Goal: Task Accomplishment & Management: Manage account settings

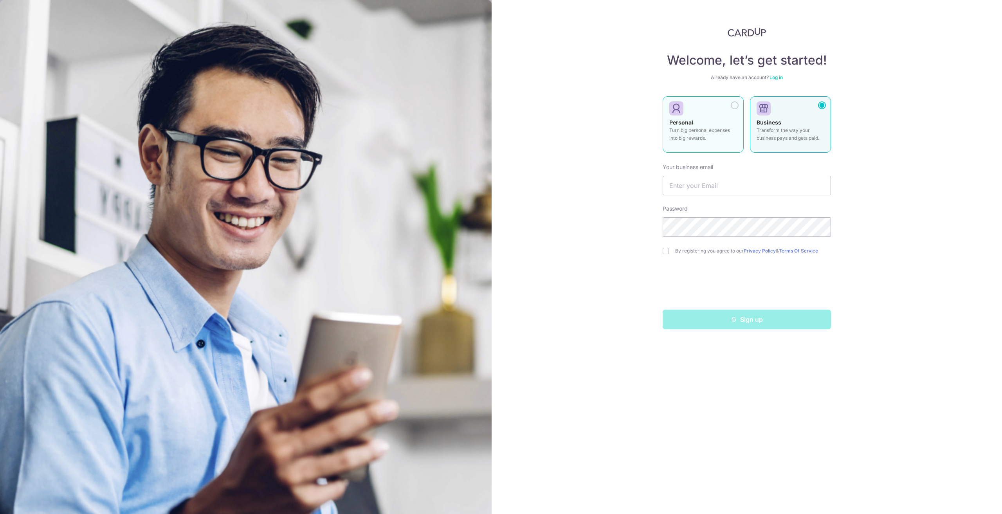
click at [736, 104] on div at bounding box center [735, 105] width 8 height 8
click at [691, 193] on input "text" at bounding box center [747, 186] width 168 height 20
click at [712, 185] on input "text" at bounding box center [747, 186] width 168 height 20
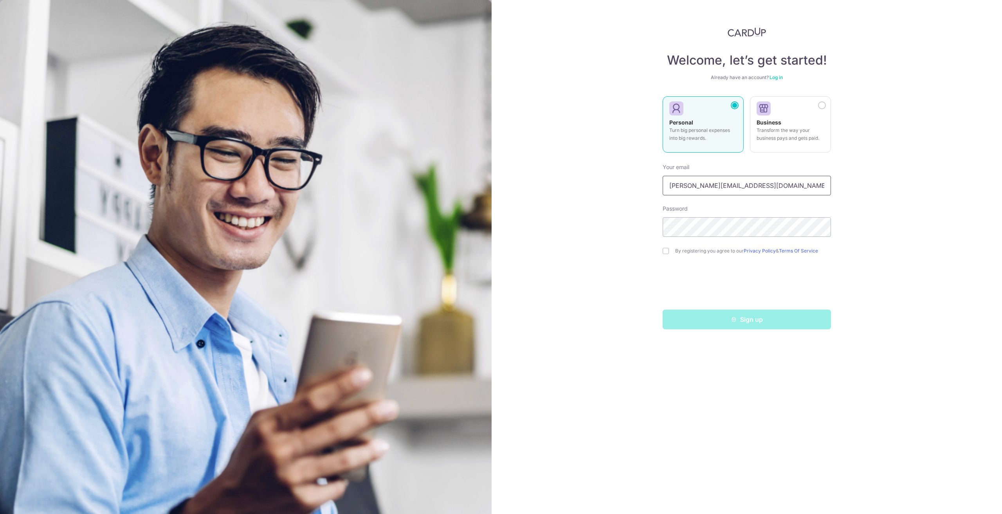
type input "[PERSON_NAME][EMAIL_ADDRESS][DOMAIN_NAME]"
click at [666, 252] on input "checkbox" at bounding box center [666, 251] width 6 height 6
checkbox input "true"
click at [711, 323] on button "Sign up" at bounding box center [747, 320] width 168 height 20
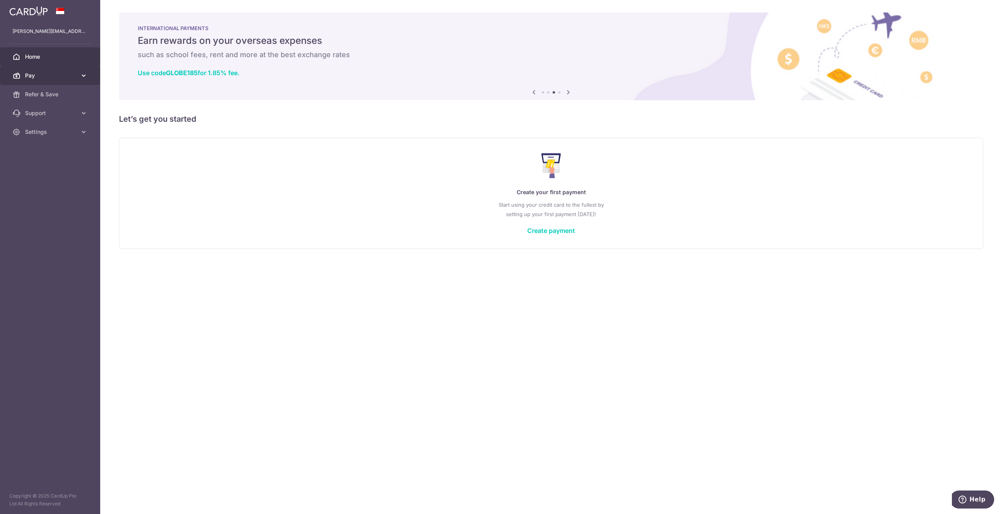
click at [54, 78] on span "Pay" at bounding box center [51, 76] width 52 height 8
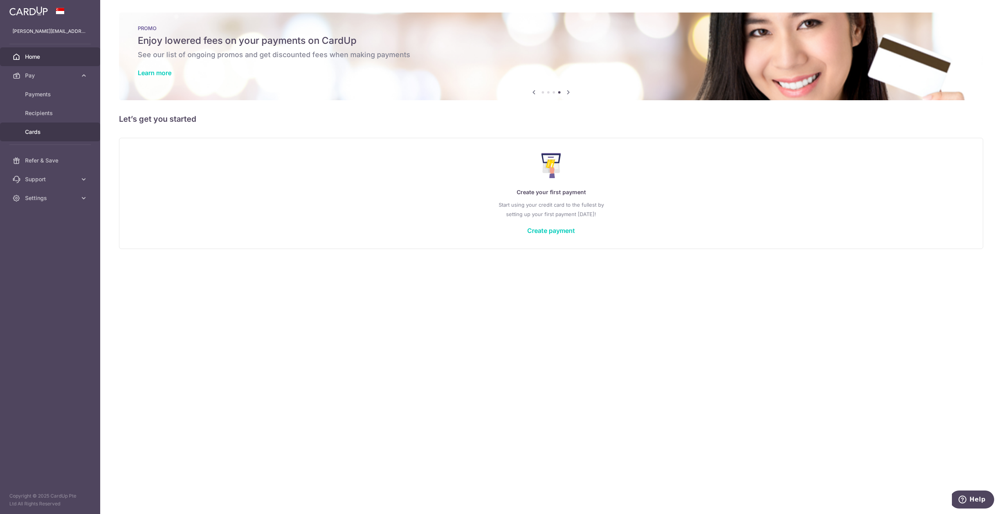
click at [64, 132] on span "Cards" at bounding box center [51, 132] width 52 height 8
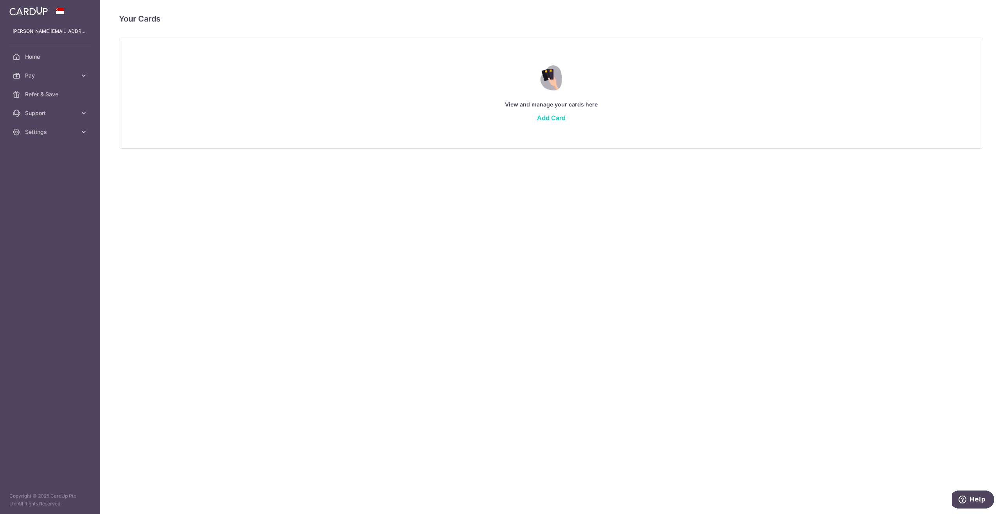
click at [557, 119] on link "Add Card" at bounding box center [551, 118] width 29 height 8
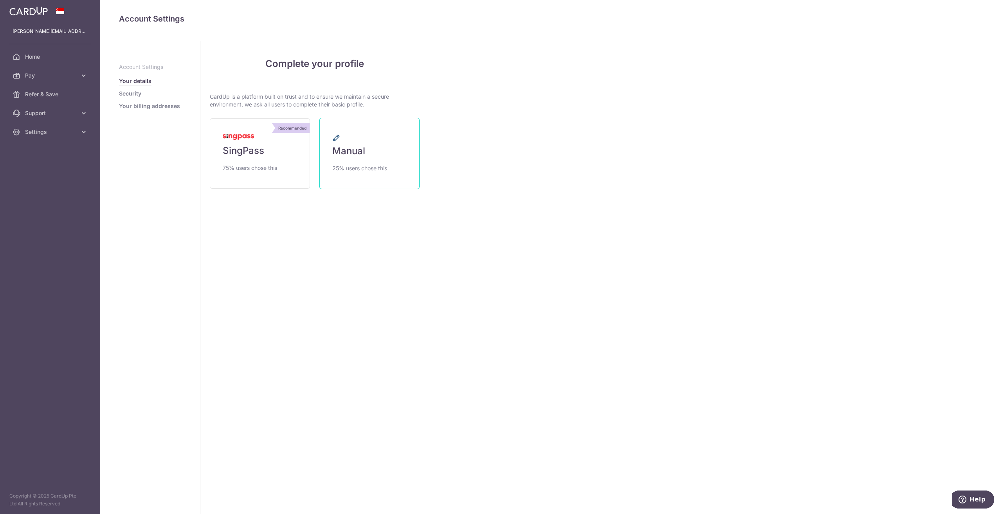
click at [367, 156] on link "Manual 25% users chose this" at bounding box center [369, 153] width 100 height 71
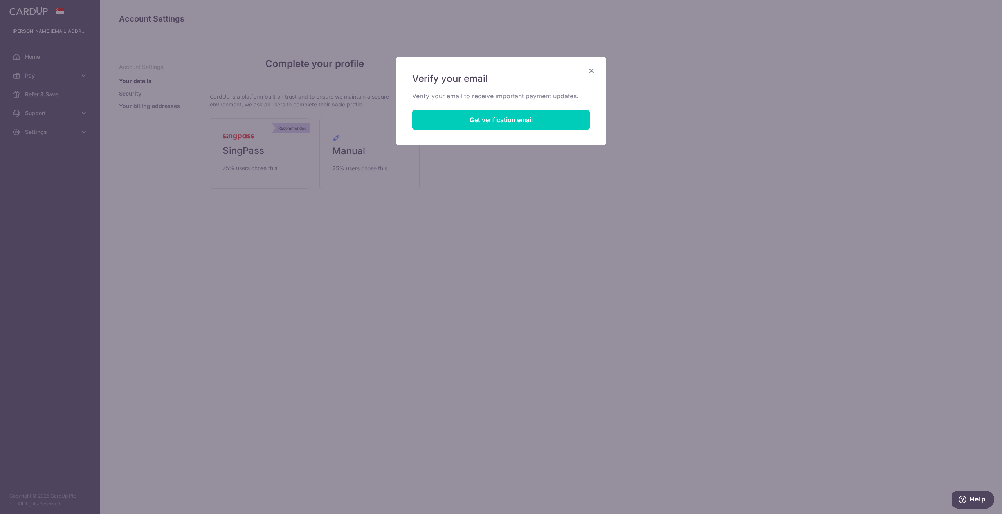
click at [590, 71] on icon "Close" at bounding box center [591, 71] width 9 height 10
